Goal: Navigation & Orientation: Understand site structure

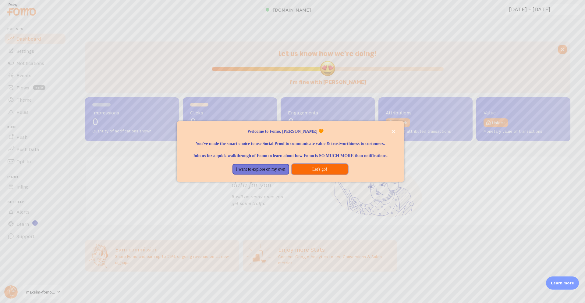
click at [307, 167] on button "Let's go!" at bounding box center [320, 169] width 57 height 11
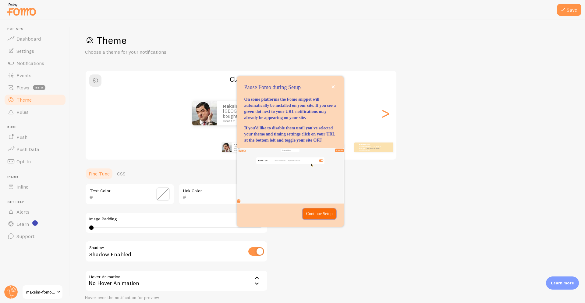
click at [320, 215] on p "Continue Setup" at bounding box center [319, 214] width 27 height 6
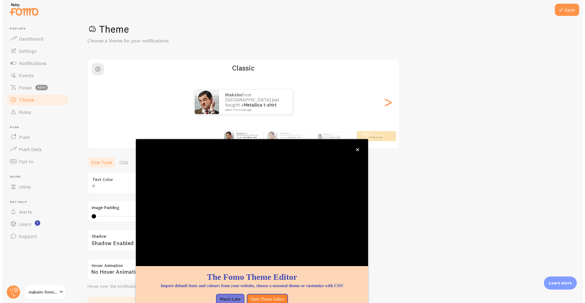
scroll to position [12, 0]
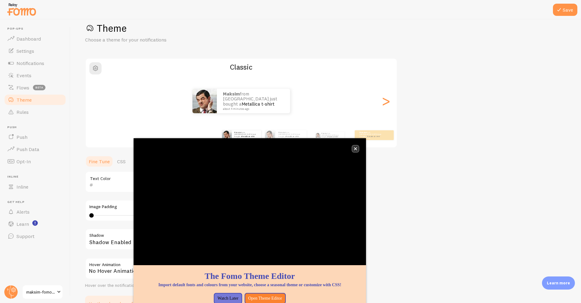
click at [356, 148] on icon "close," at bounding box center [355, 148] width 3 height 3
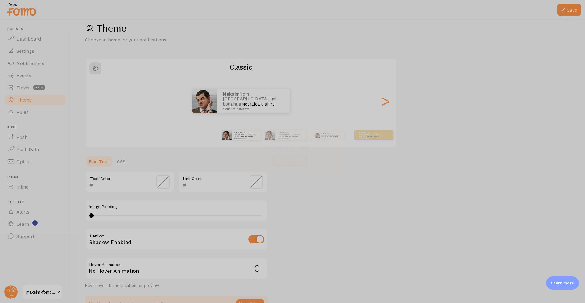
click at [331, 140] on button "close," at bounding box center [333, 140] width 5 height 6
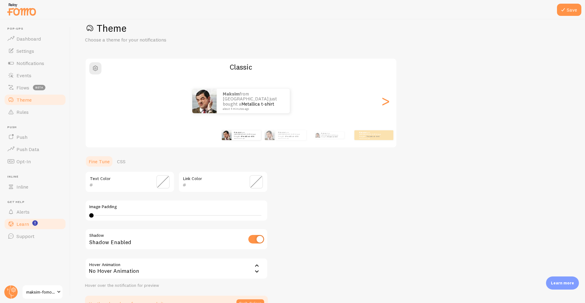
click at [29, 223] on link "Learn" at bounding box center [35, 224] width 63 height 12
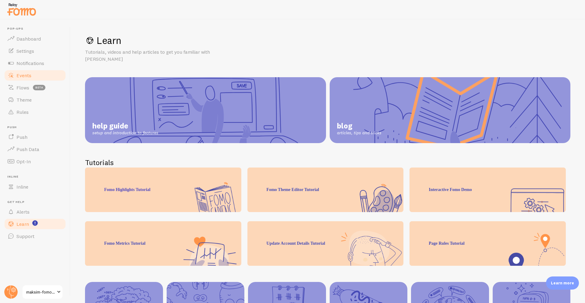
click at [32, 77] on link "Events" at bounding box center [35, 75] width 63 height 12
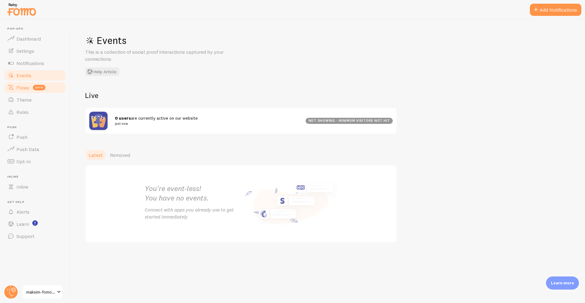
click at [24, 86] on span "Flows" at bounding box center [22, 87] width 13 height 6
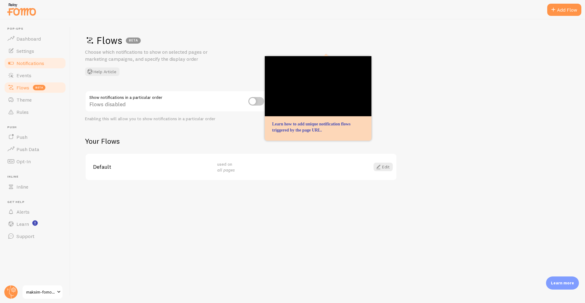
click at [33, 59] on link "Notifications" at bounding box center [35, 63] width 63 height 12
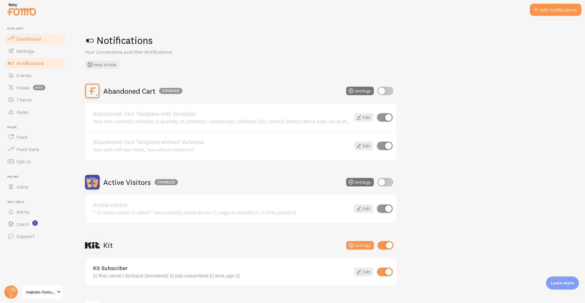
click at [31, 44] on link "Dashboard" at bounding box center [35, 39] width 63 height 12
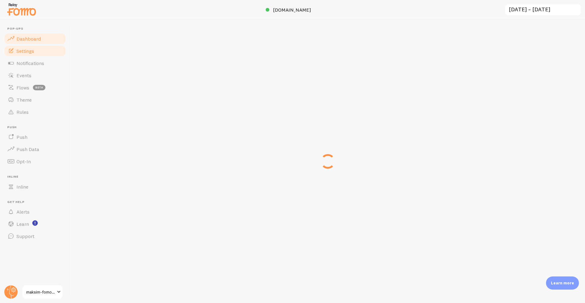
click at [28, 49] on span "Settings" at bounding box center [25, 51] width 18 height 6
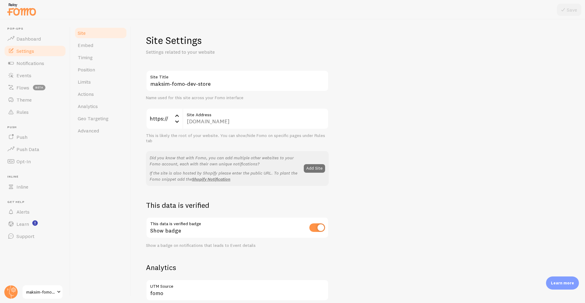
scroll to position [279, 0]
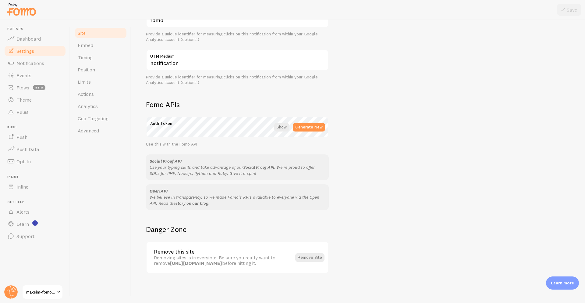
click at [215, 203] on div "Open API We believe in transparency, so we made Fomo's KPIs available to everyo…" at bounding box center [237, 197] width 183 height 26
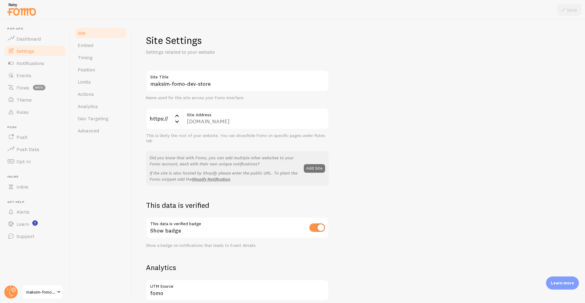
click at [46, 290] on span "maksim-fomo-dev-store" at bounding box center [40, 291] width 29 height 7
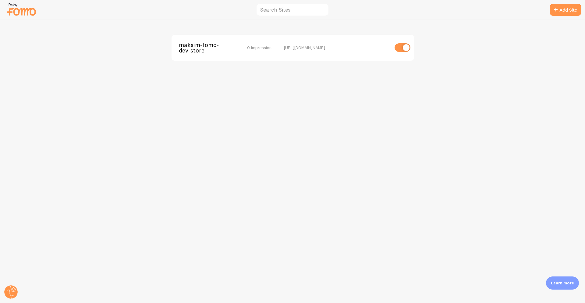
click at [16, 9] on img at bounding box center [21, 10] width 30 height 16
